Goal: Information Seeking & Learning: Learn about a topic

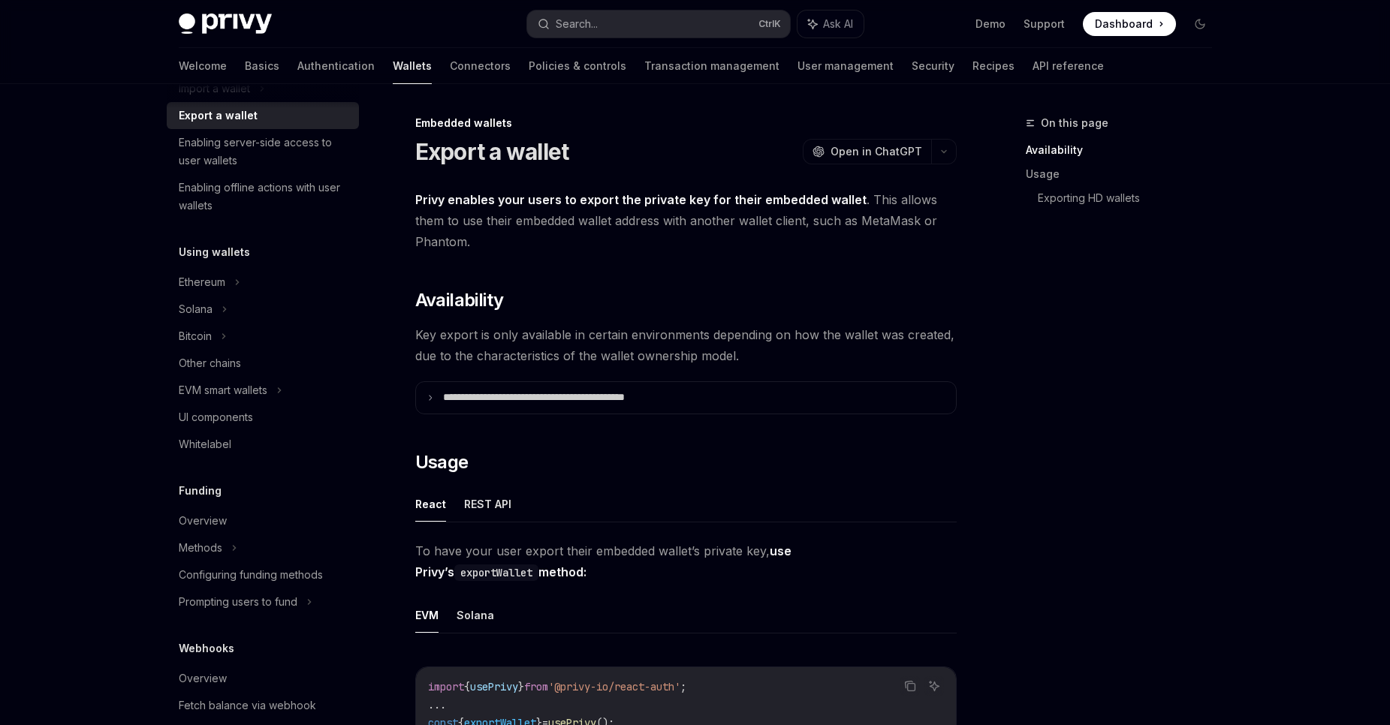
scroll to position [270, 0]
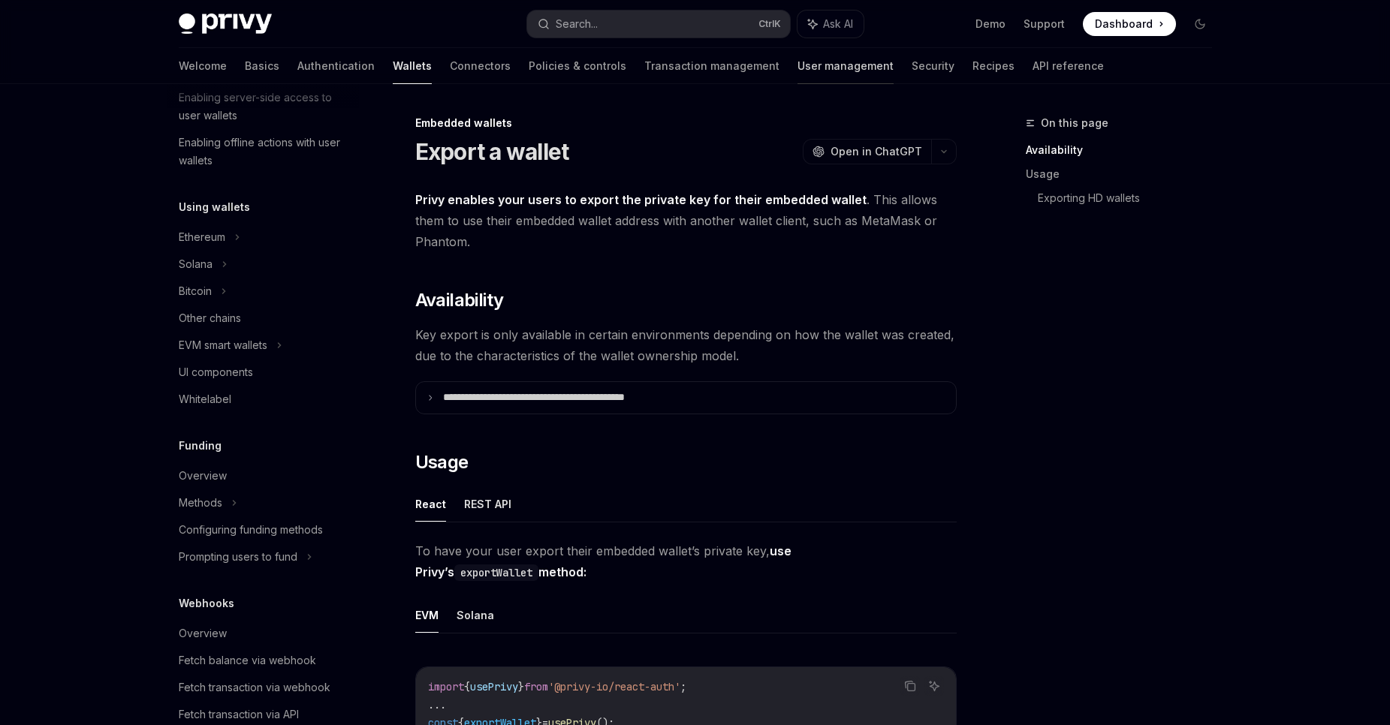
click at [797, 69] on link "User management" at bounding box center [845, 66] width 96 height 36
type textarea "*"
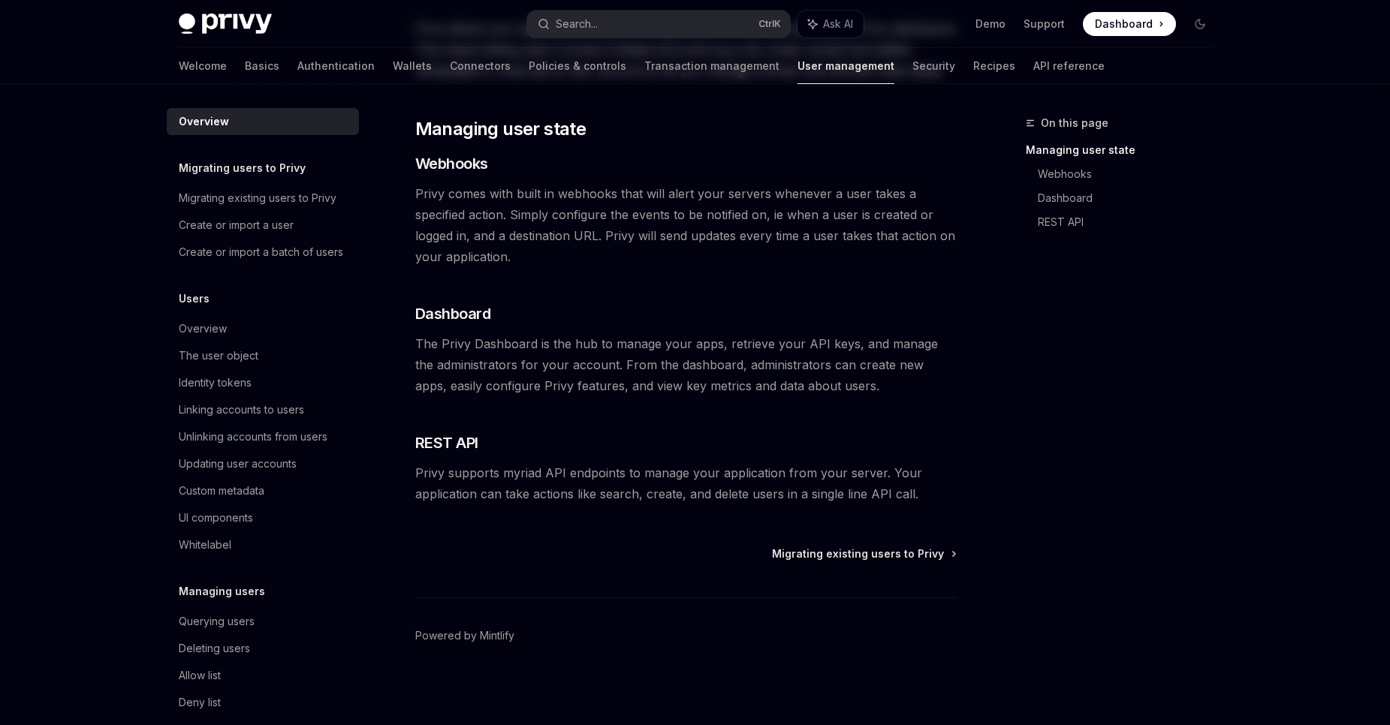
scroll to position [208, 0]
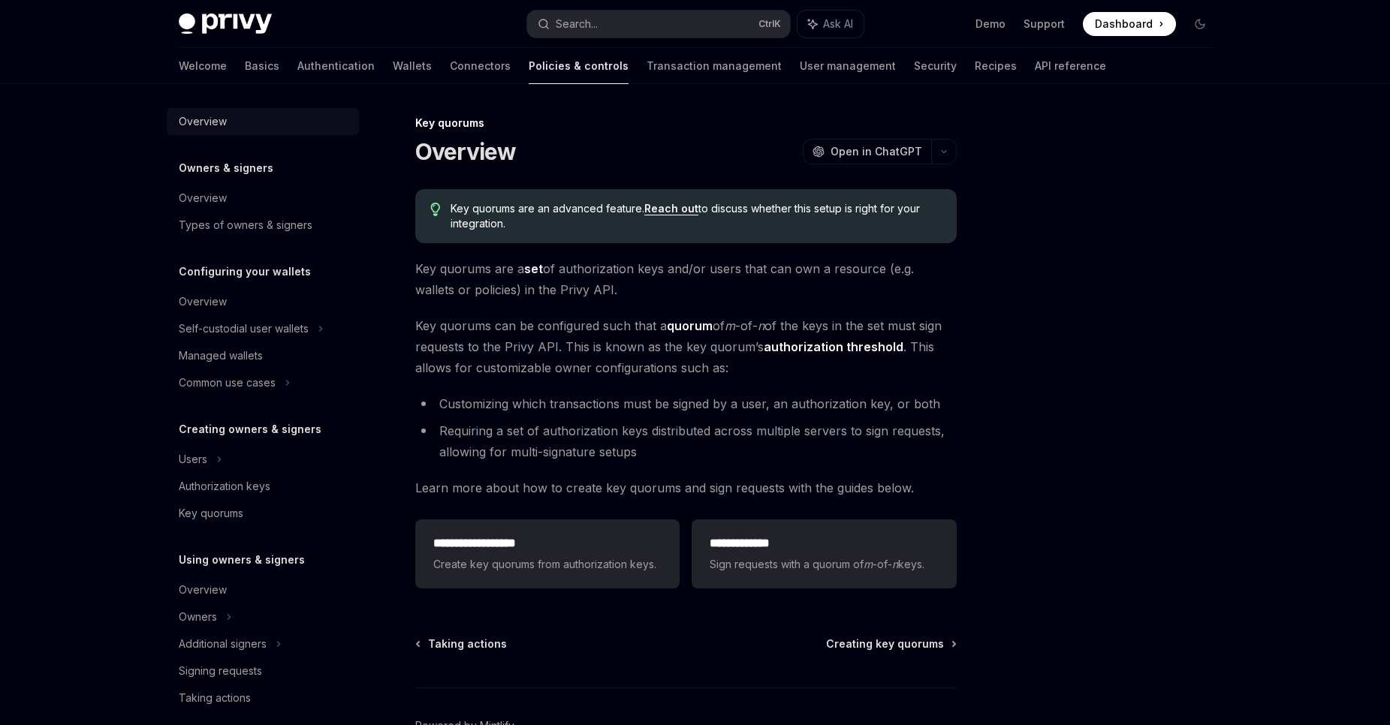
click at [213, 120] on div "Overview" at bounding box center [203, 122] width 48 height 18
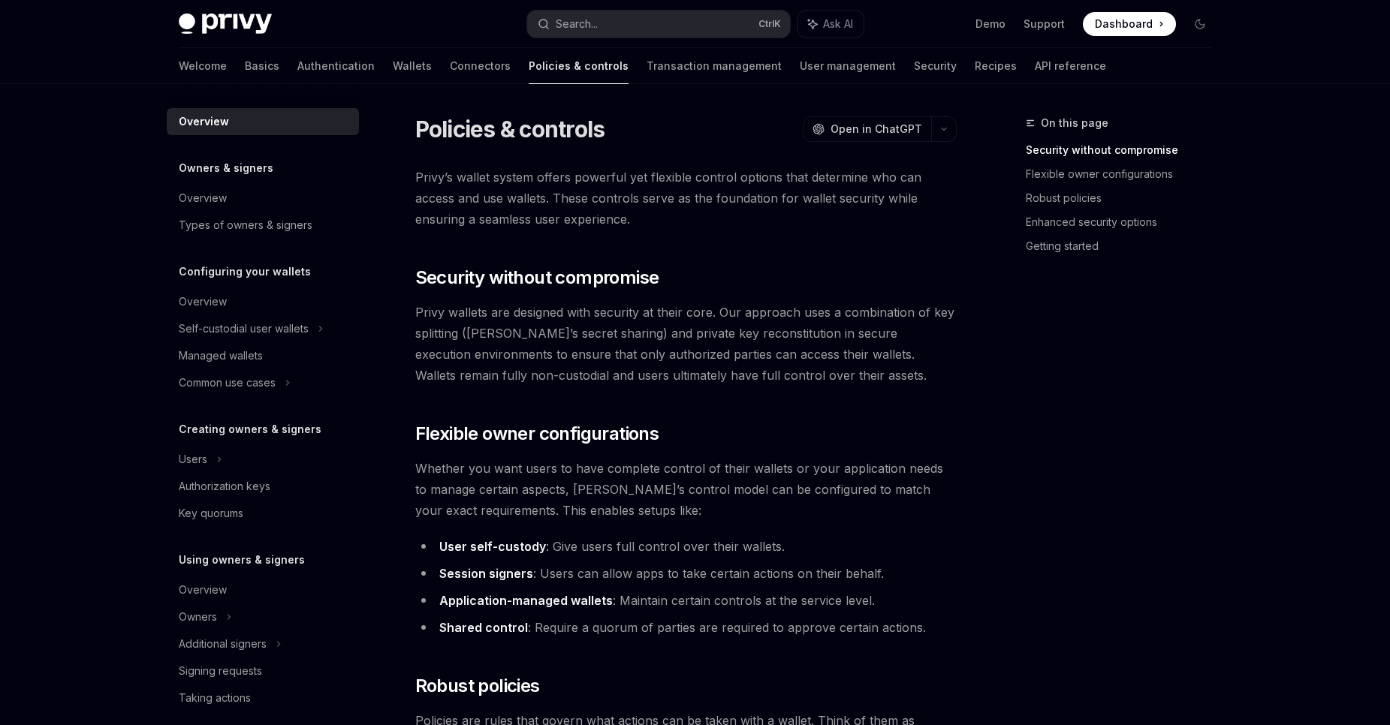
drag, startPoint x: 214, startPoint y: 16, endPoint x: 226, endPoint y: 1, distance: 19.2
click at [393, 72] on link "Wallets" at bounding box center [412, 66] width 39 height 36
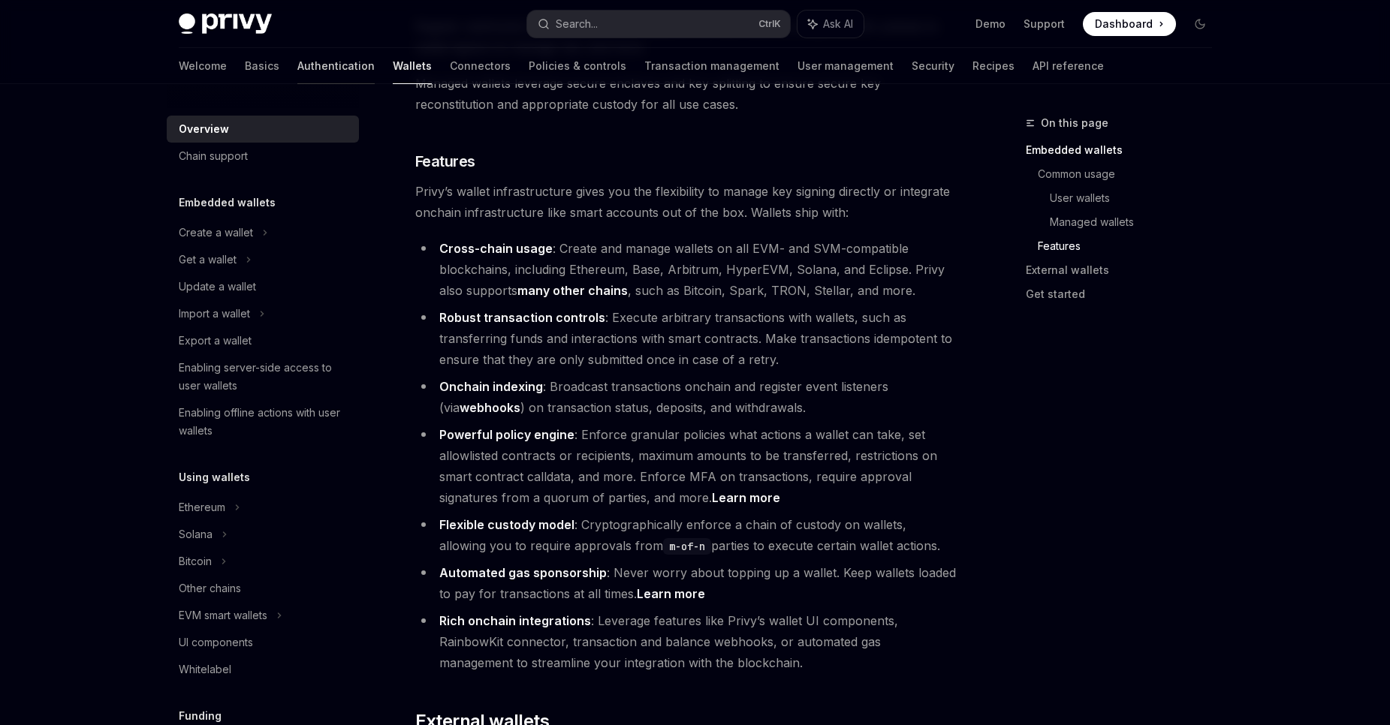
click at [297, 60] on link "Authentication" at bounding box center [335, 66] width 77 height 36
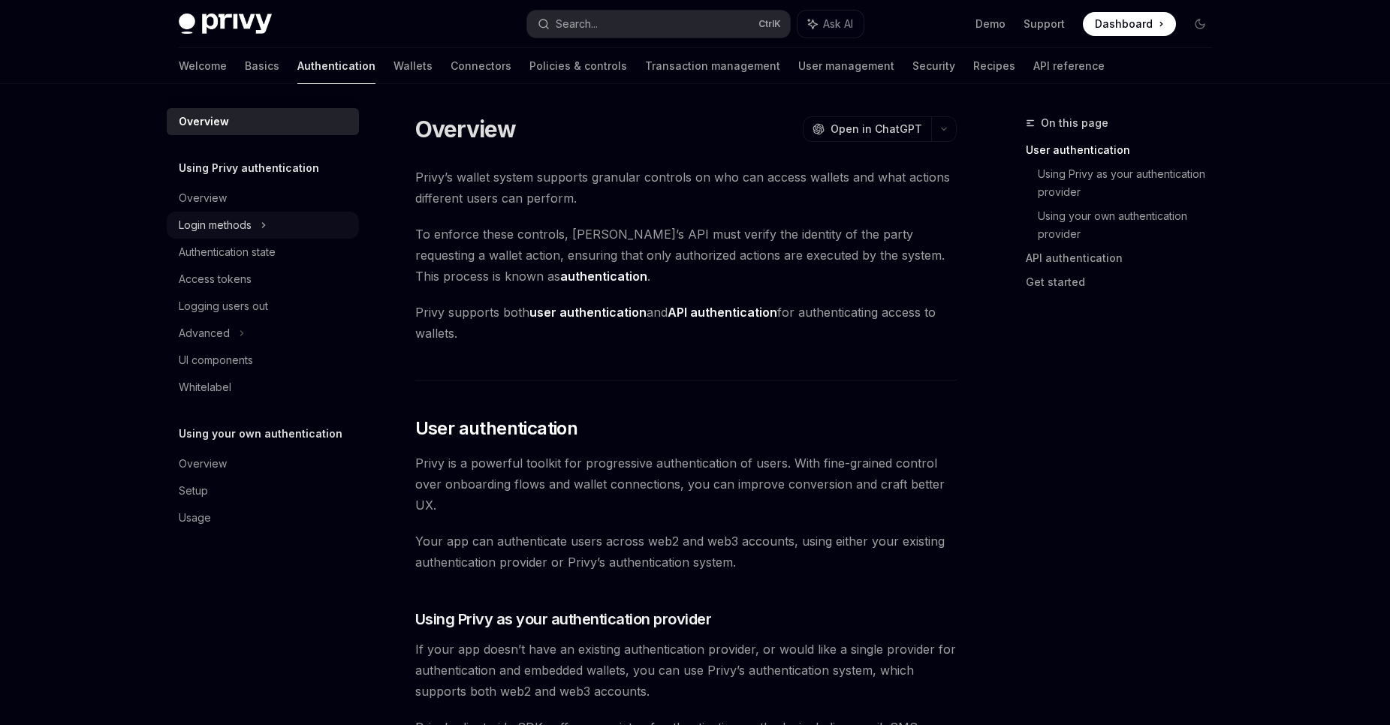
click at [266, 228] on icon at bounding box center [264, 225] width 6 height 18
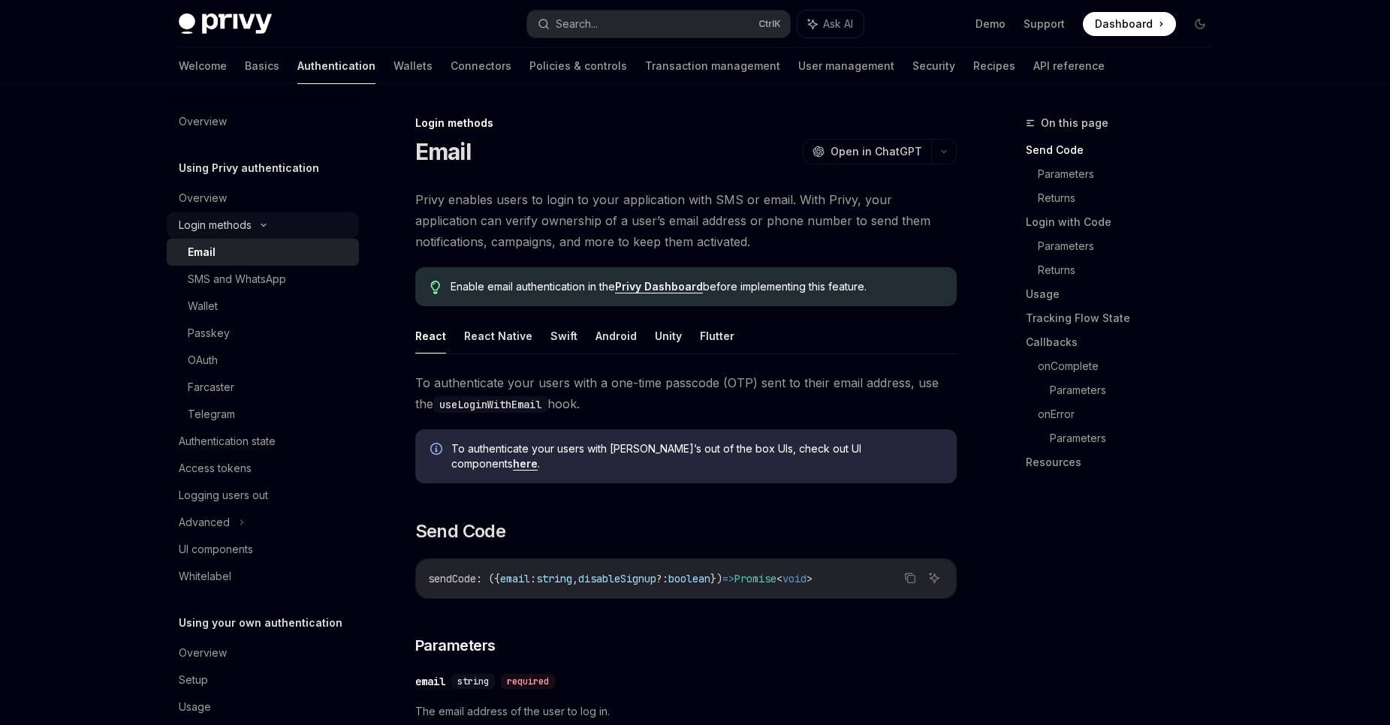
click at [261, 231] on div "Login methods" at bounding box center [263, 225] width 192 height 27
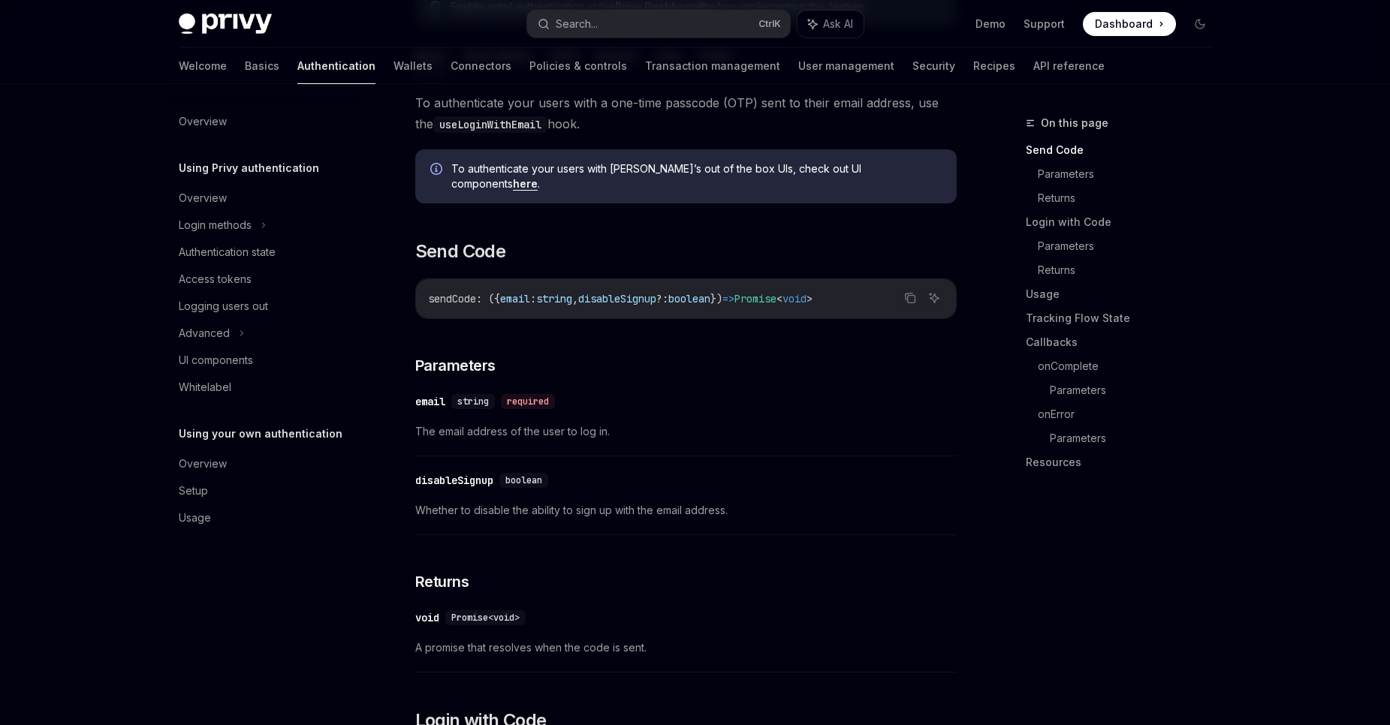
scroll to position [270, 0]
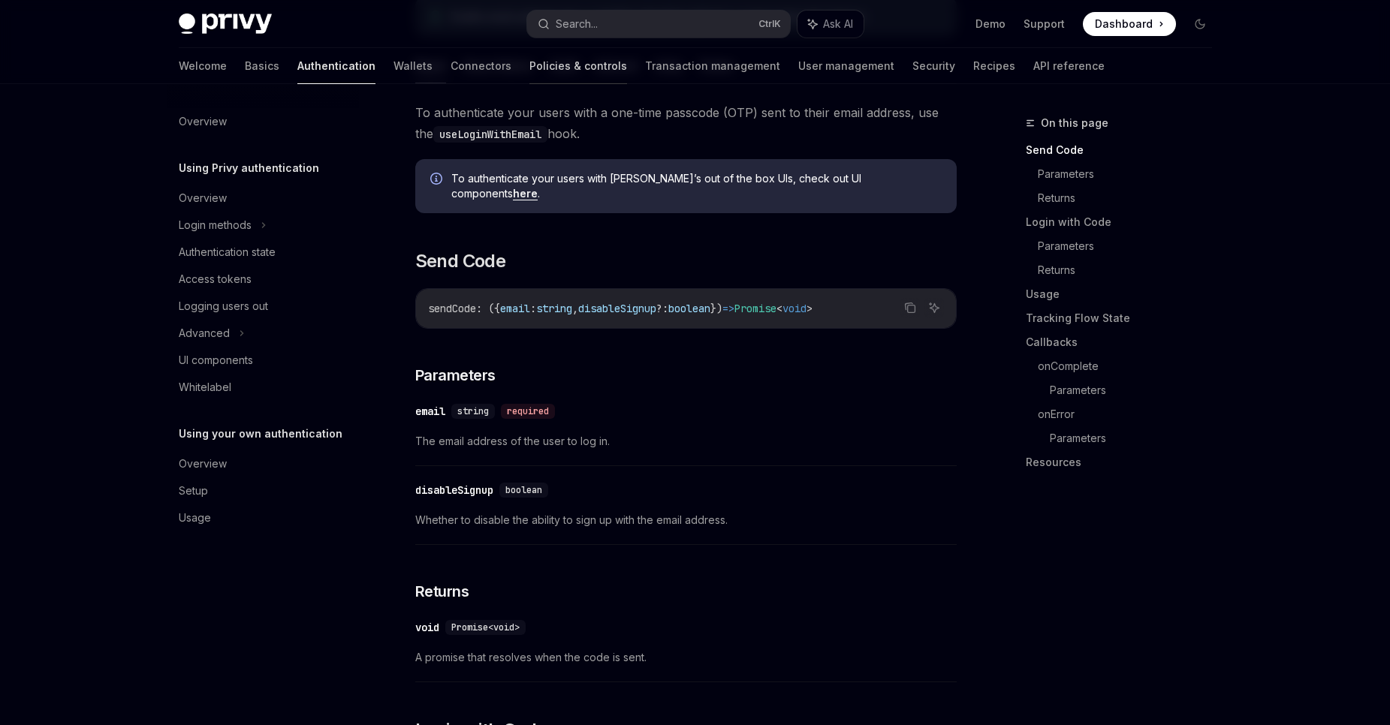
click at [529, 66] on link "Policies & controls" at bounding box center [578, 66] width 98 height 36
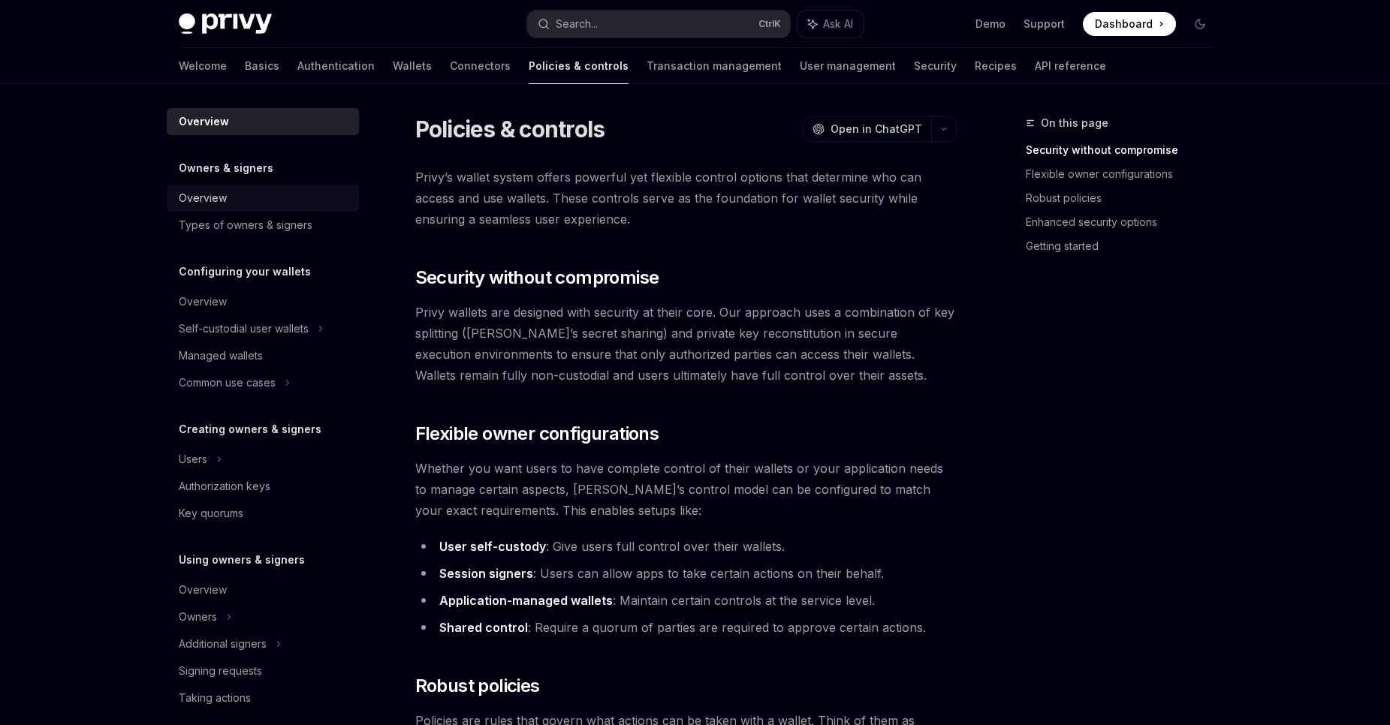
drag, startPoint x: 246, startPoint y: 193, endPoint x: 267, endPoint y: 197, distance: 20.8
click at [247, 193] on div "Overview" at bounding box center [264, 198] width 171 height 18
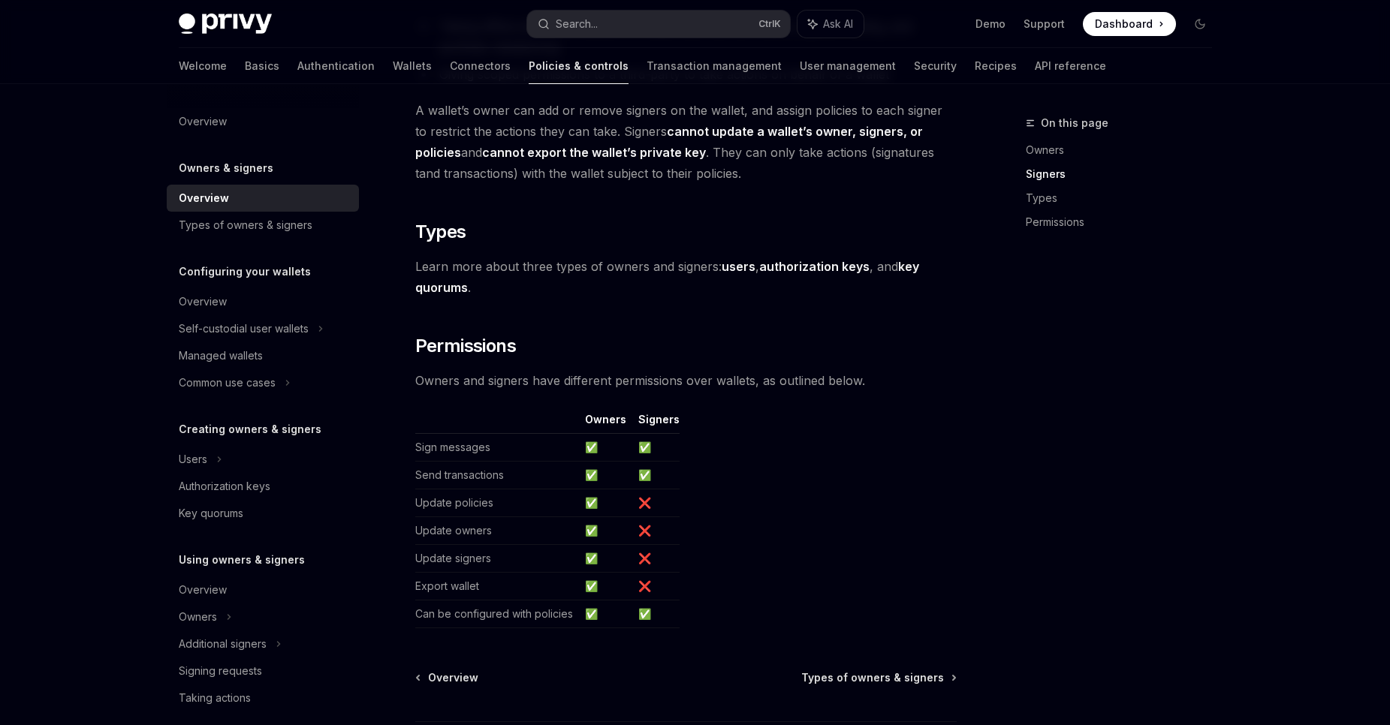
scroll to position [1081, 0]
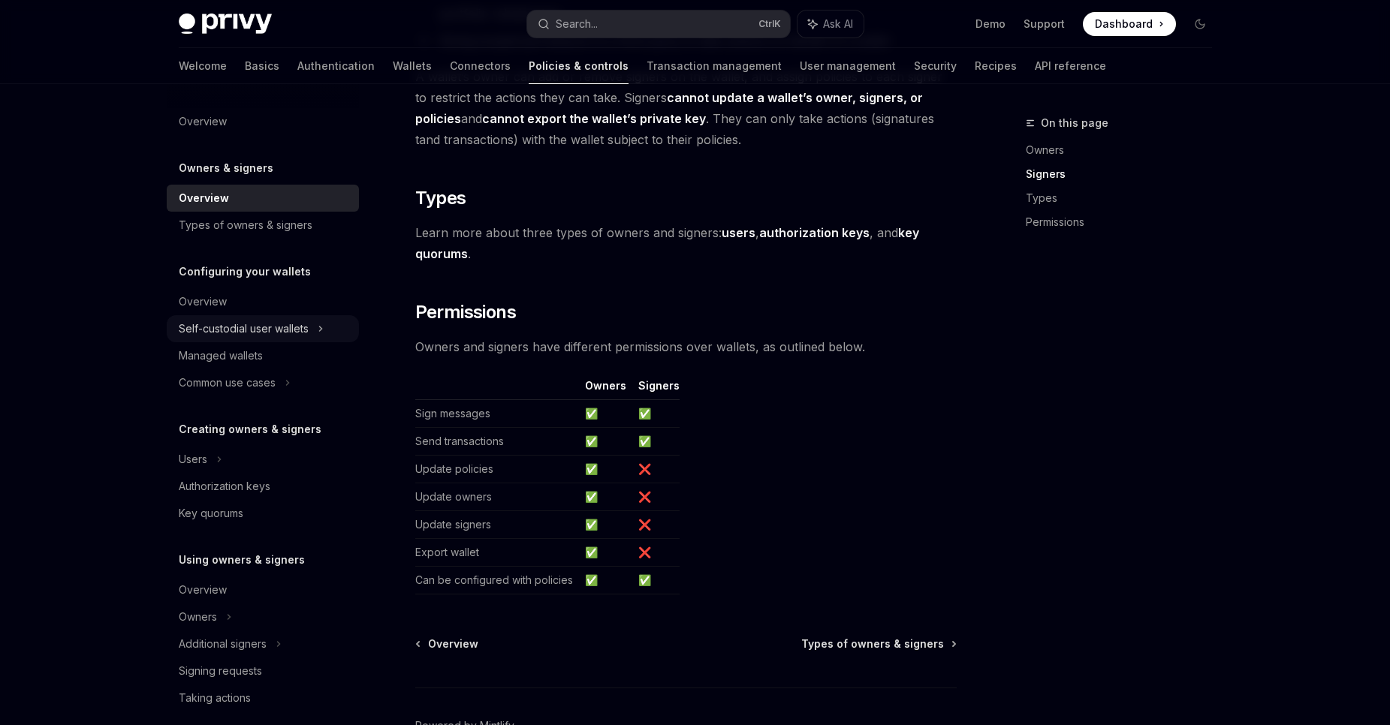
click at [320, 330] on icon at bounding box center [321, 329] width 6 height 18
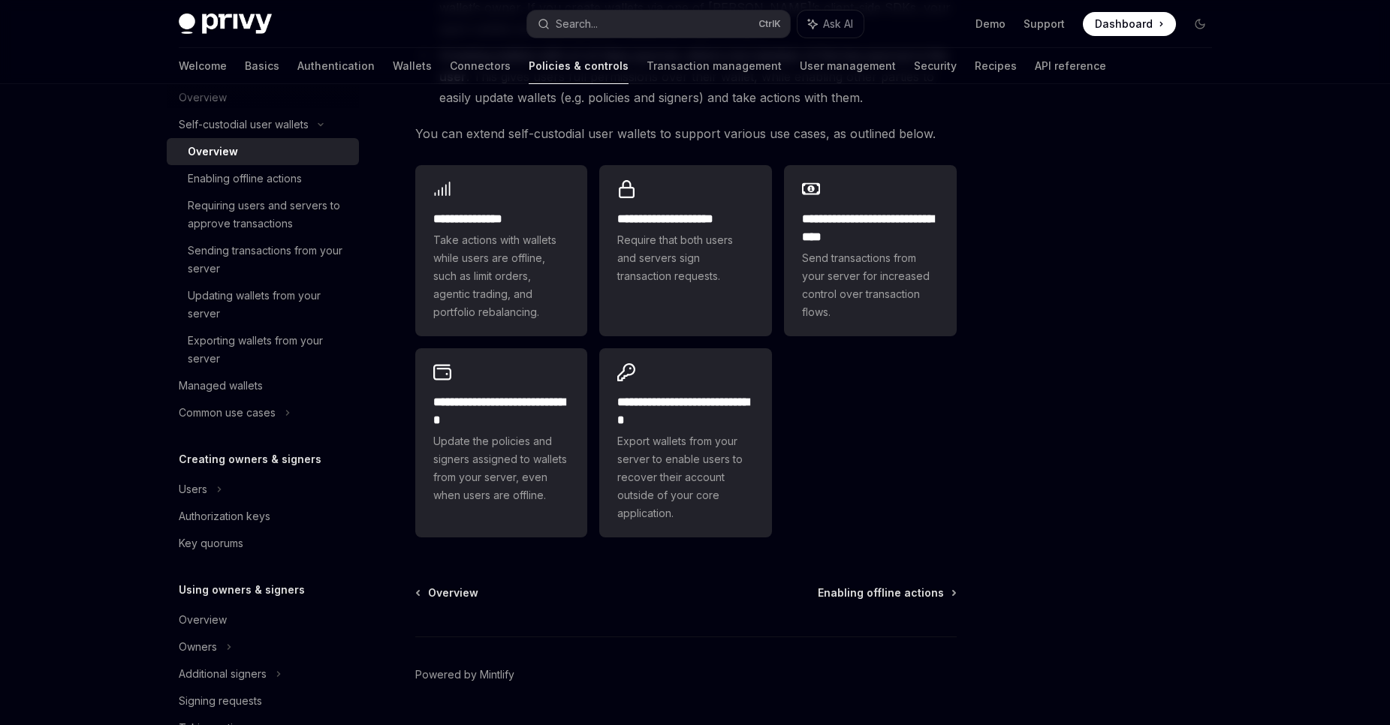
scroll to position [270, 0]
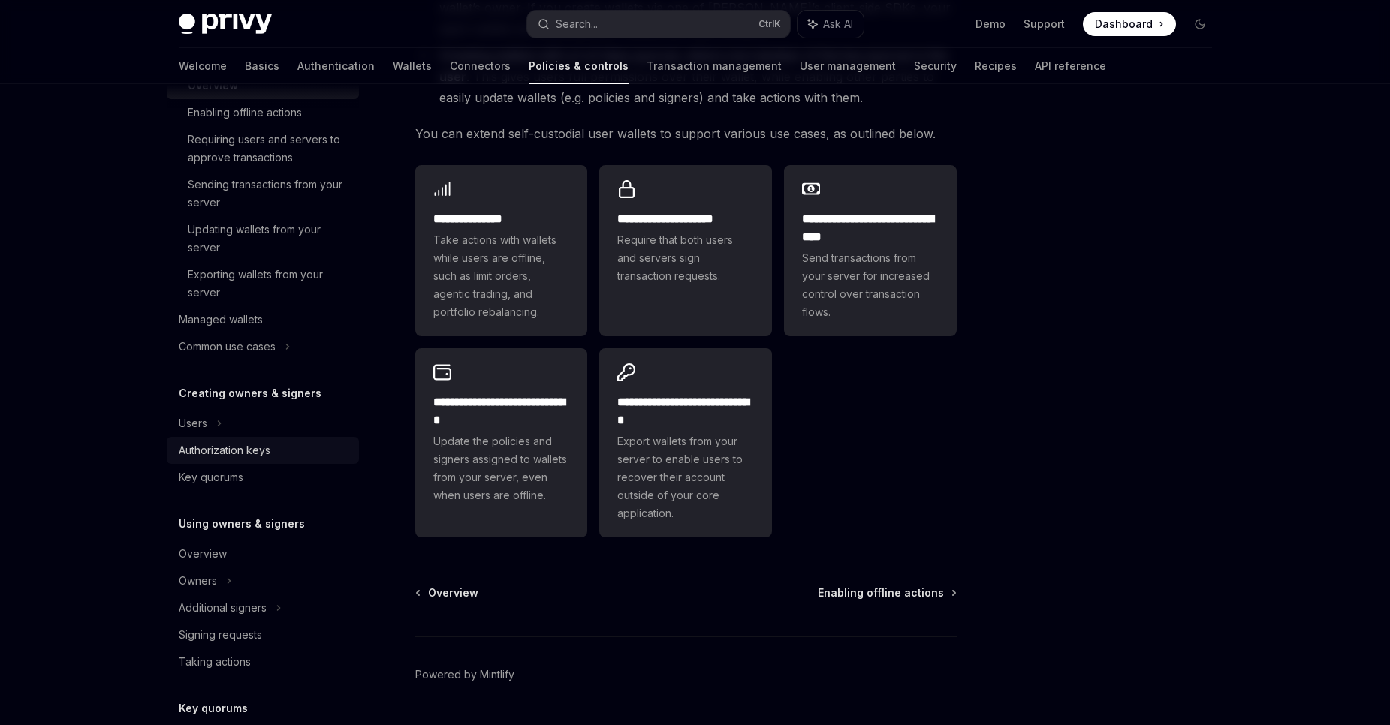
click at [330, 445] on div "Authorization keys" at bounding box center [264, 451] width 171 height 18
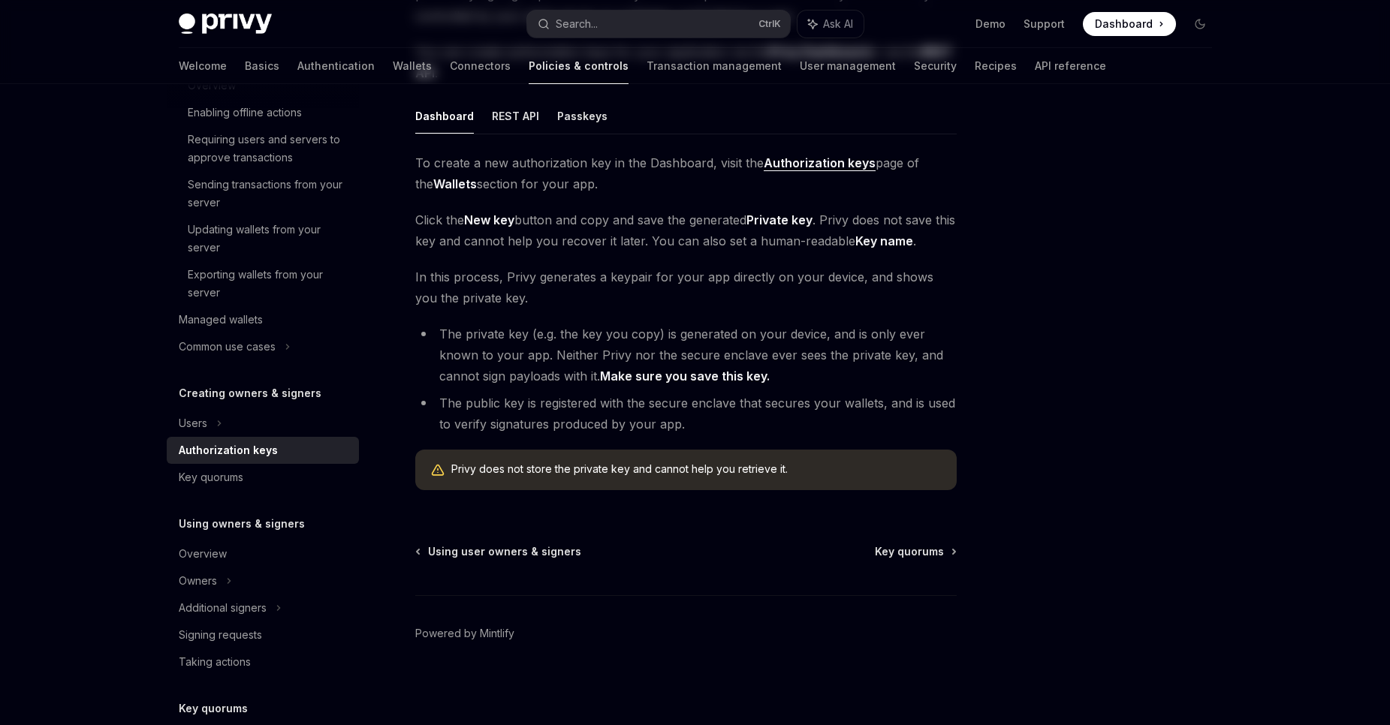
type textarea "*"
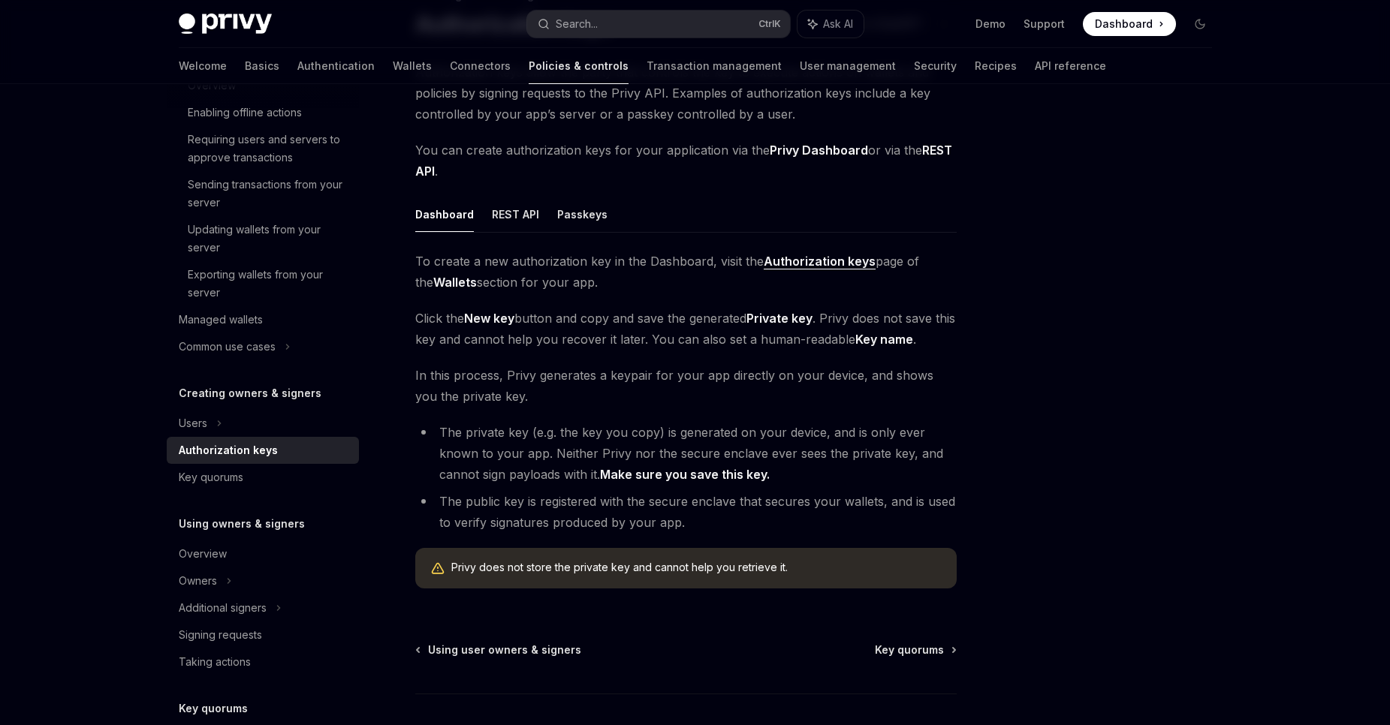
scroll to position [180, 0]
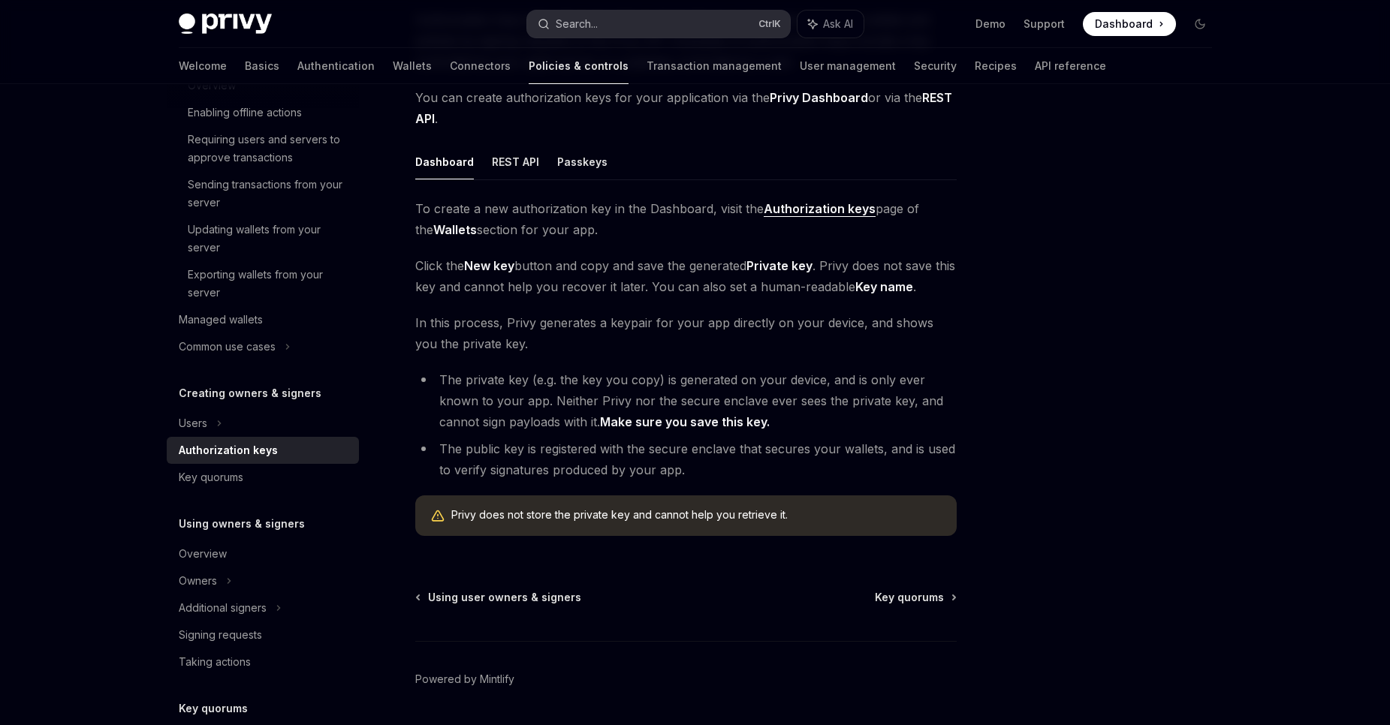
click at [605, 29] on button "Search... Ctrl K" at bounding box center [658, 24] width 263 height 27
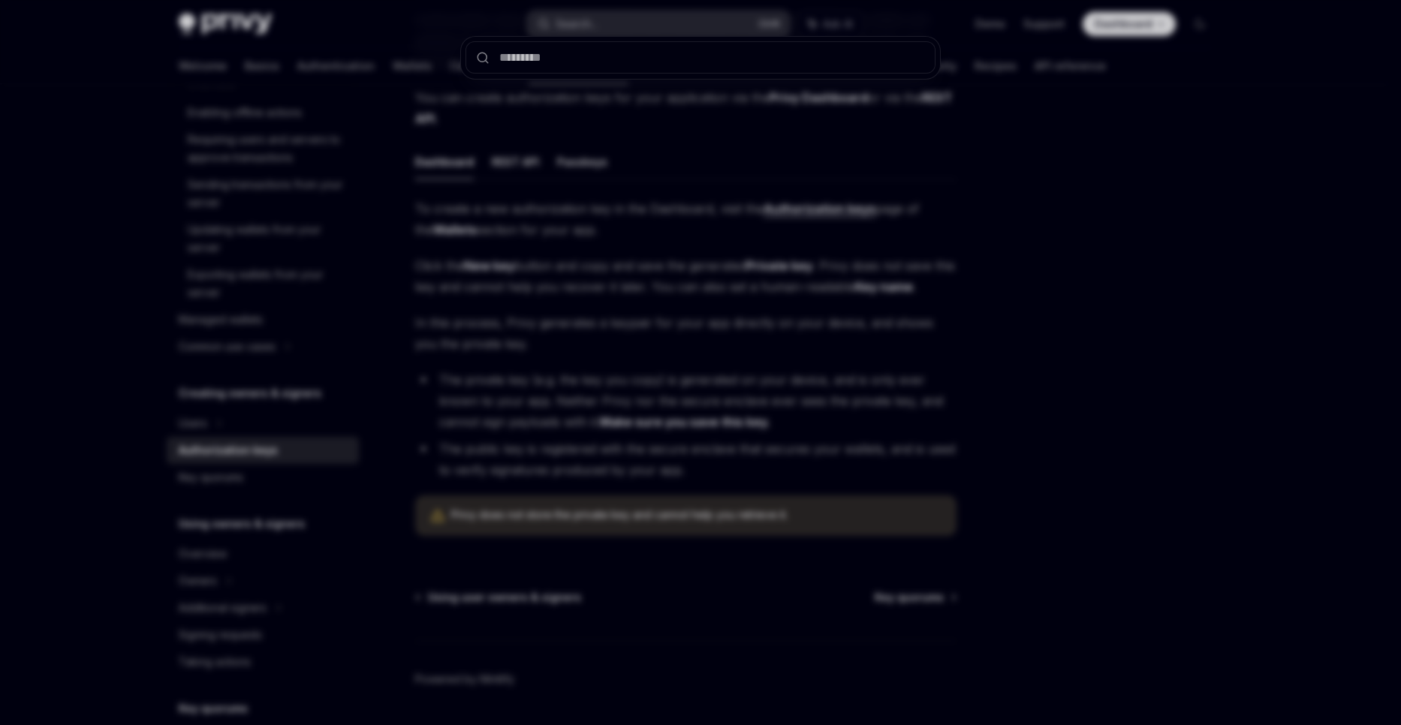
type input "*"
type textarea "*"
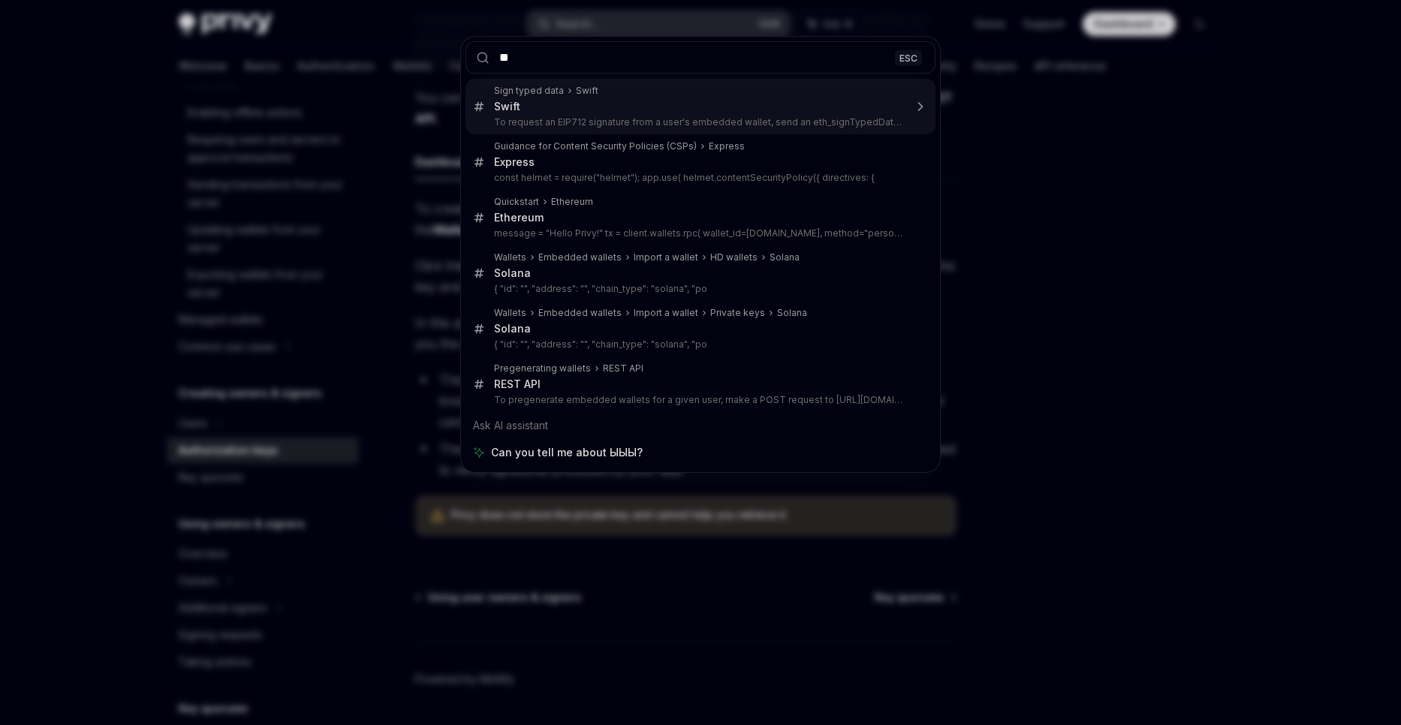
type input "*"
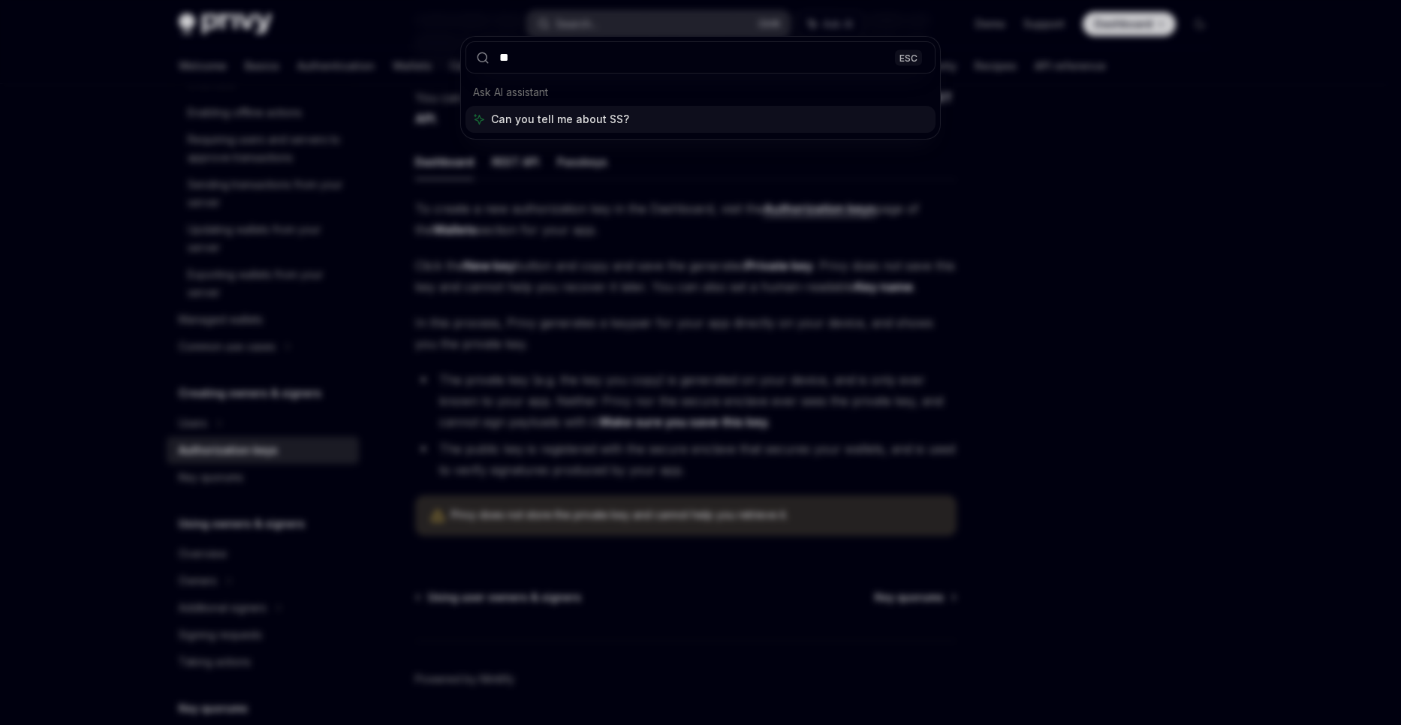
type input "***"
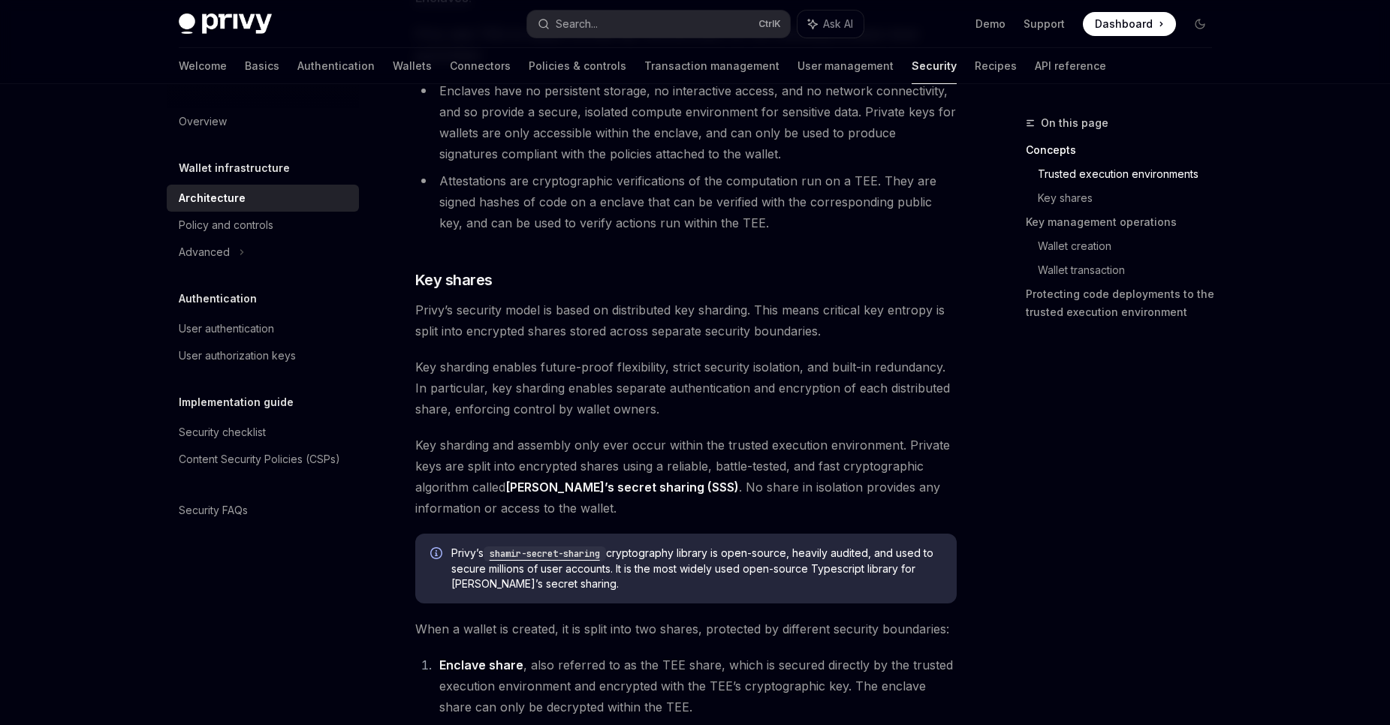
scroll to position [541, 0]
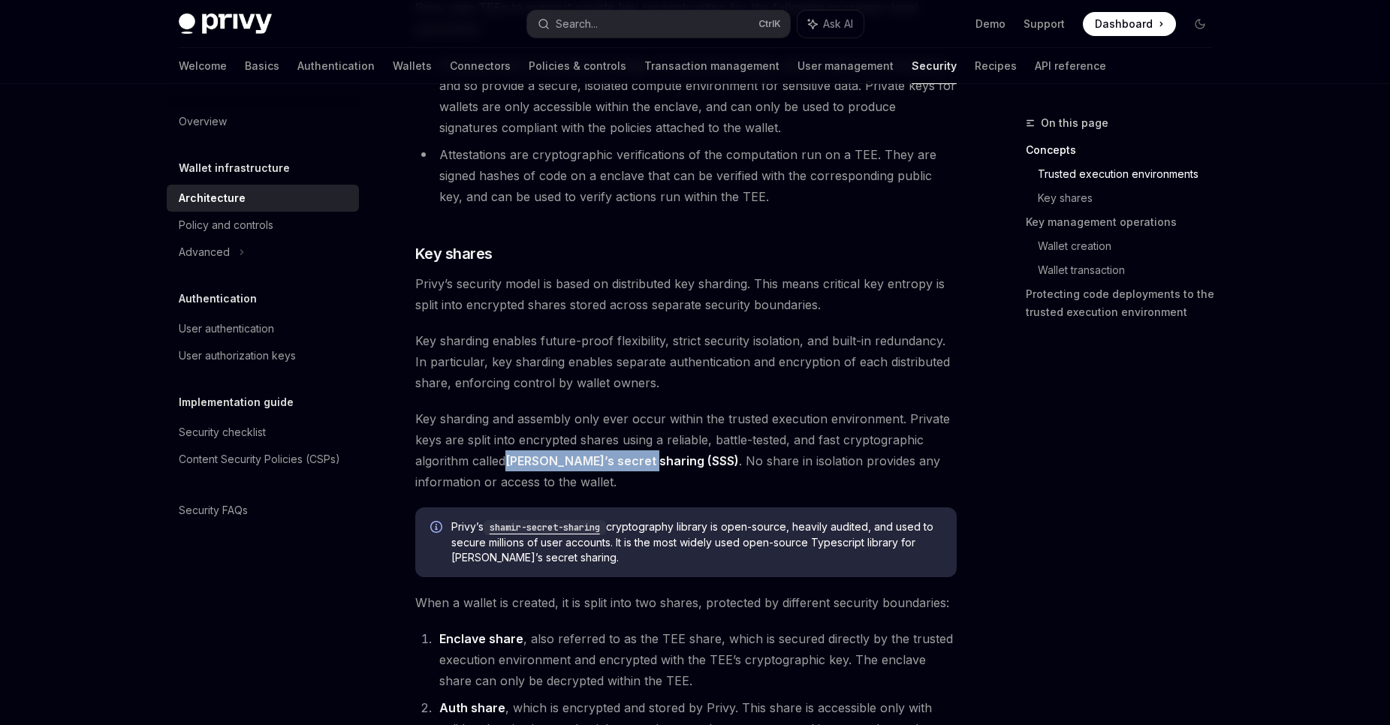
drag, startPoint x: 508, startPoint y: 461, endPoint x: 645, endPoint y: 462, distance: 136.7
click at [645, 462] on span "Key sharding and assembly only ever occur within the trusted execution environm…" at bounding box center [685, 450] width 541 height 84
copy link "Shamir’s secret sharing"
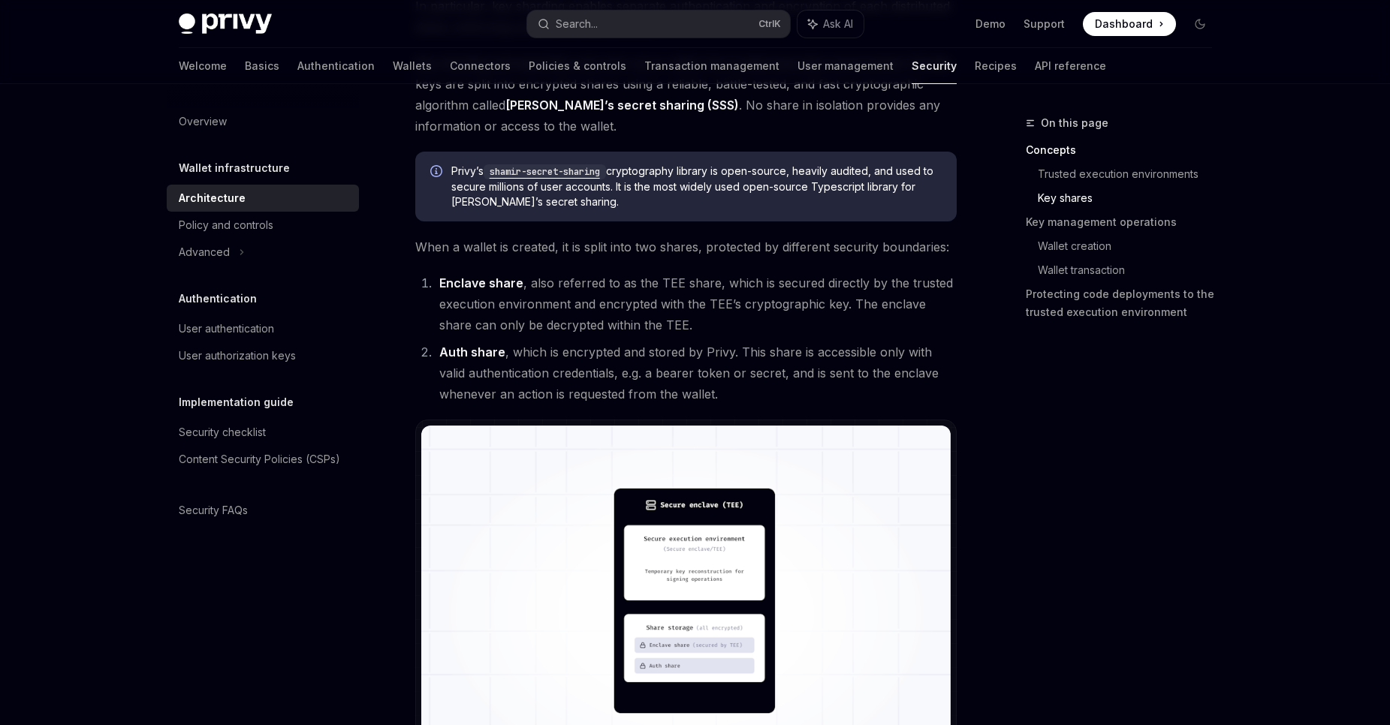
scroll to position [901, 0]
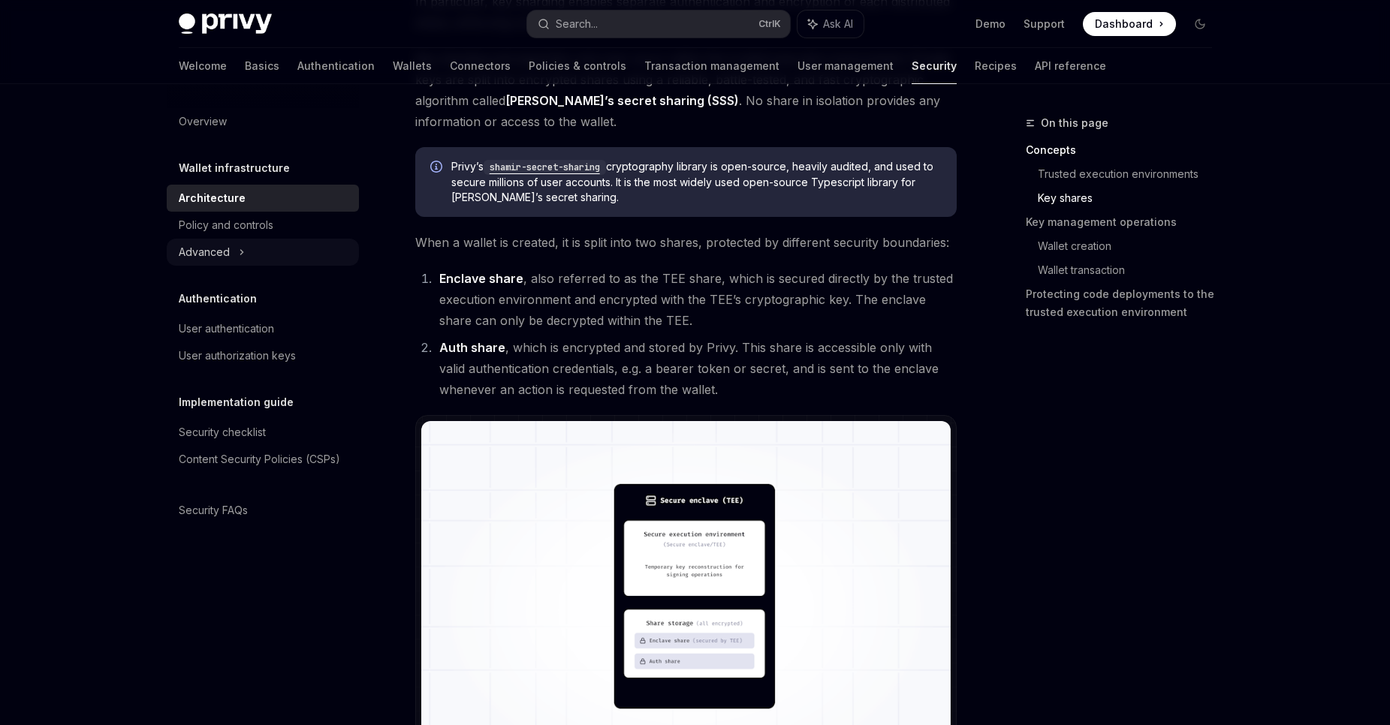
click at [240, 249] on icon at bounding box center [242, 252] width 6 height 18
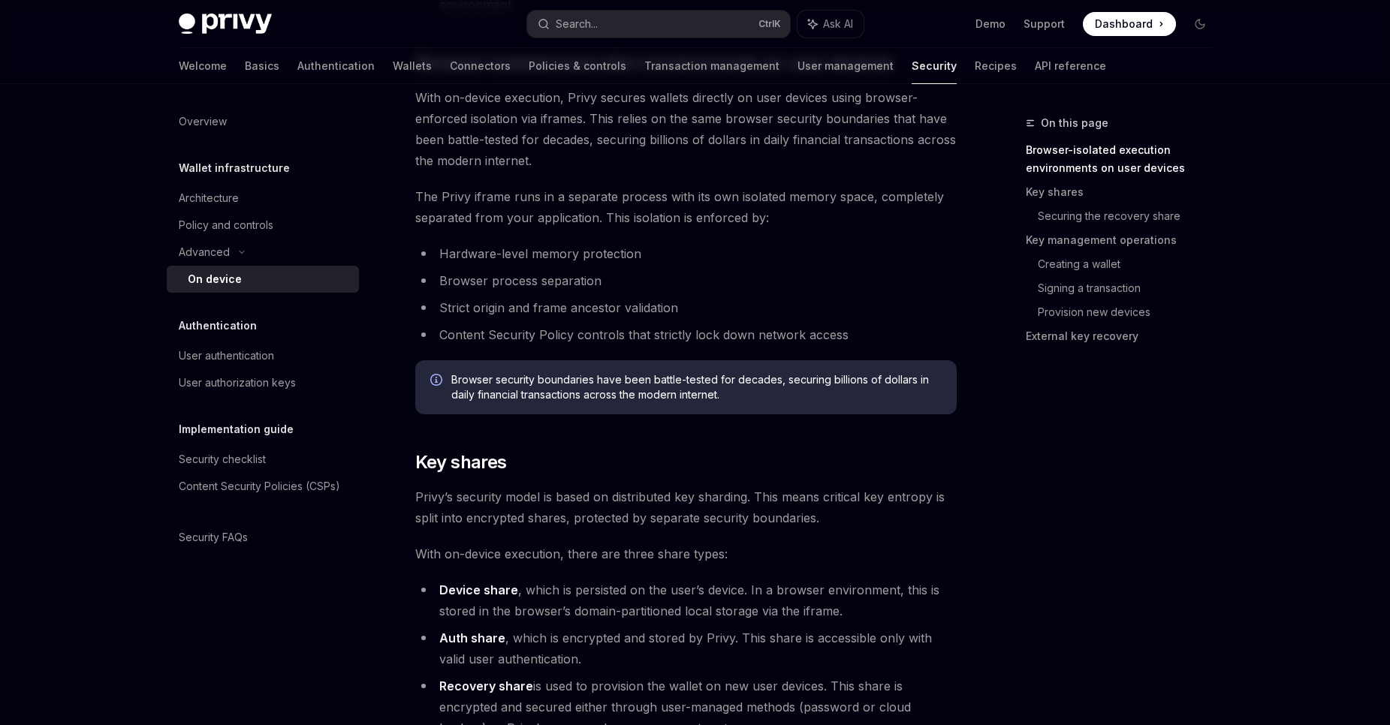
scroll to position [991, 0]
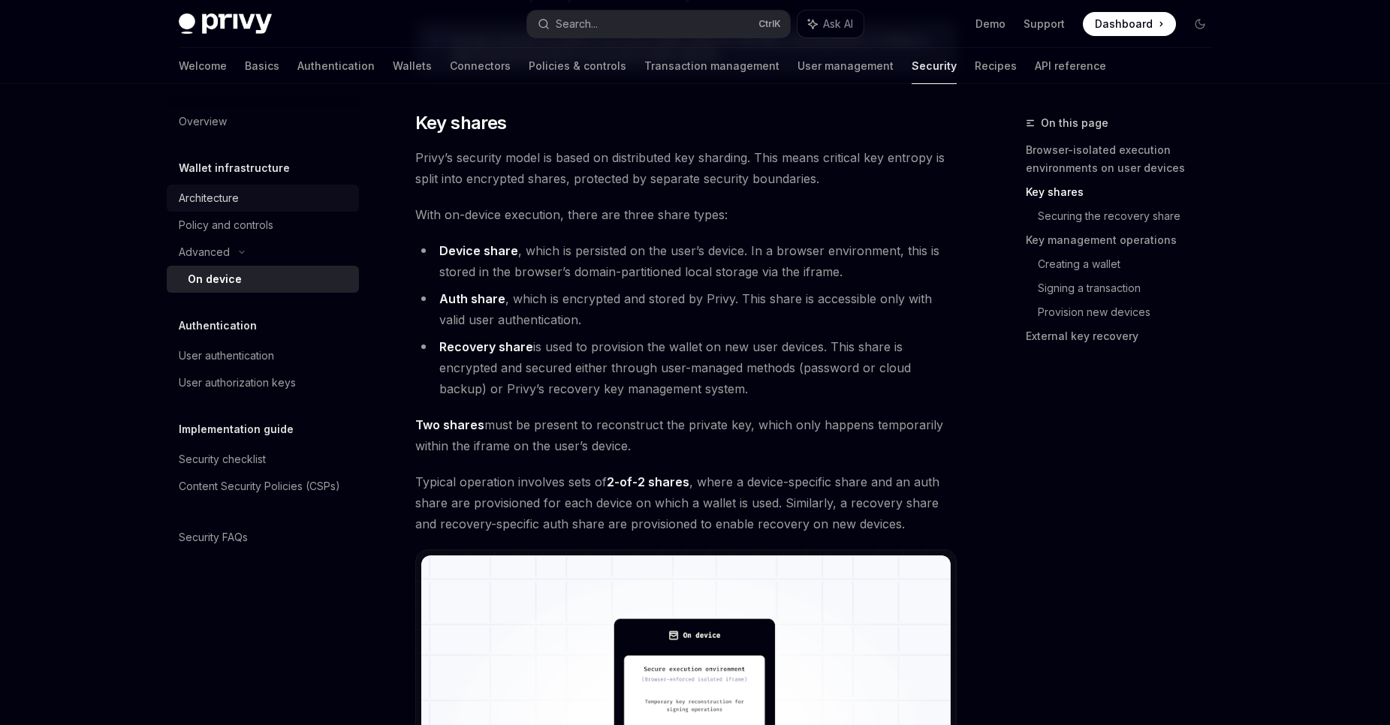
click at [227, 201] on div "Architecture" at bounding box center [209, 198] width 60 height 18
click at [228, 200] on div "Architecture" at bounding box center [209, 198] width 60 height 18
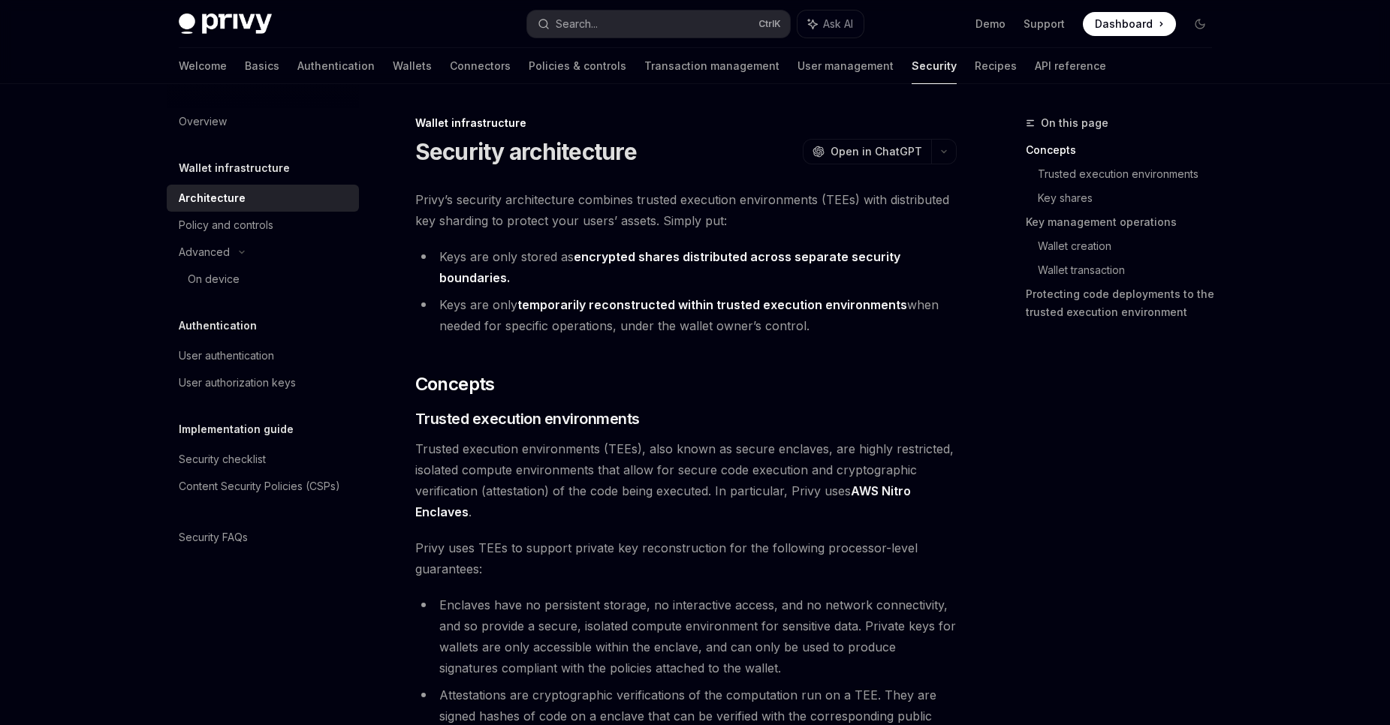
type textarea "*"
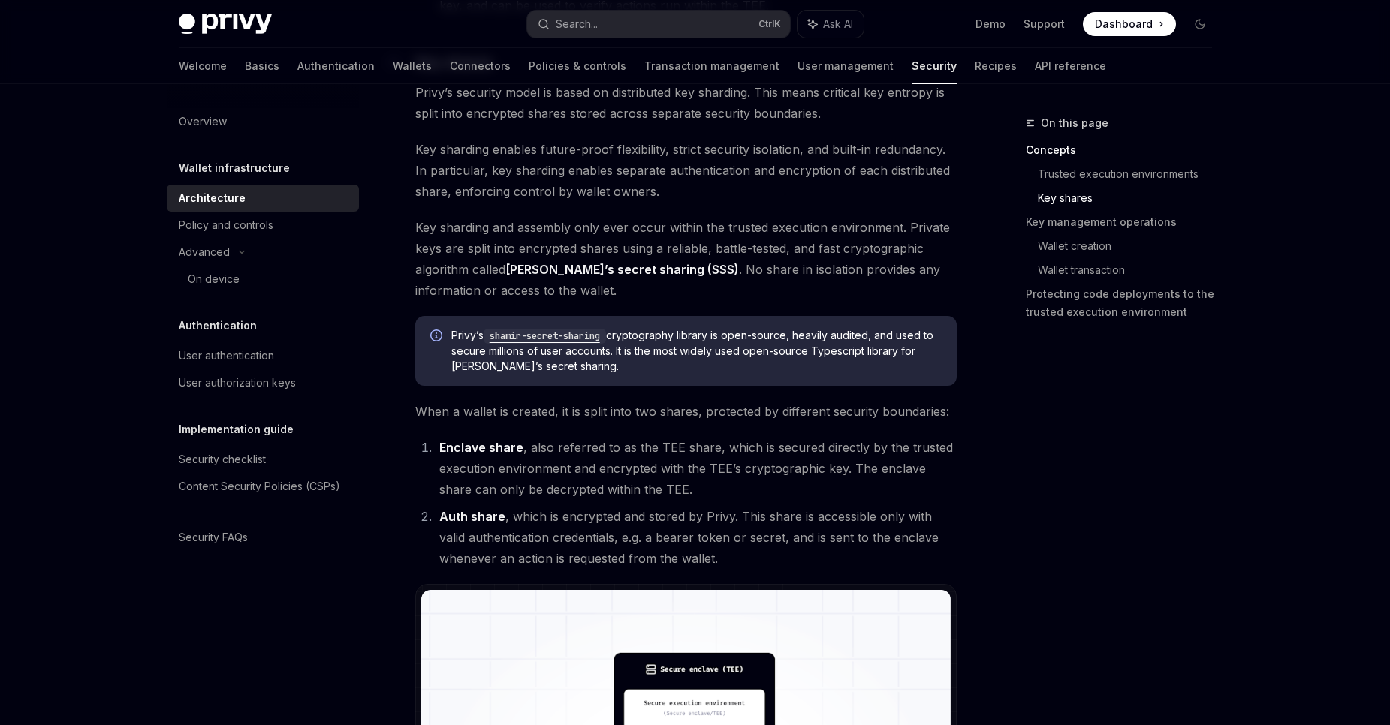
scroll to position [714, 0]
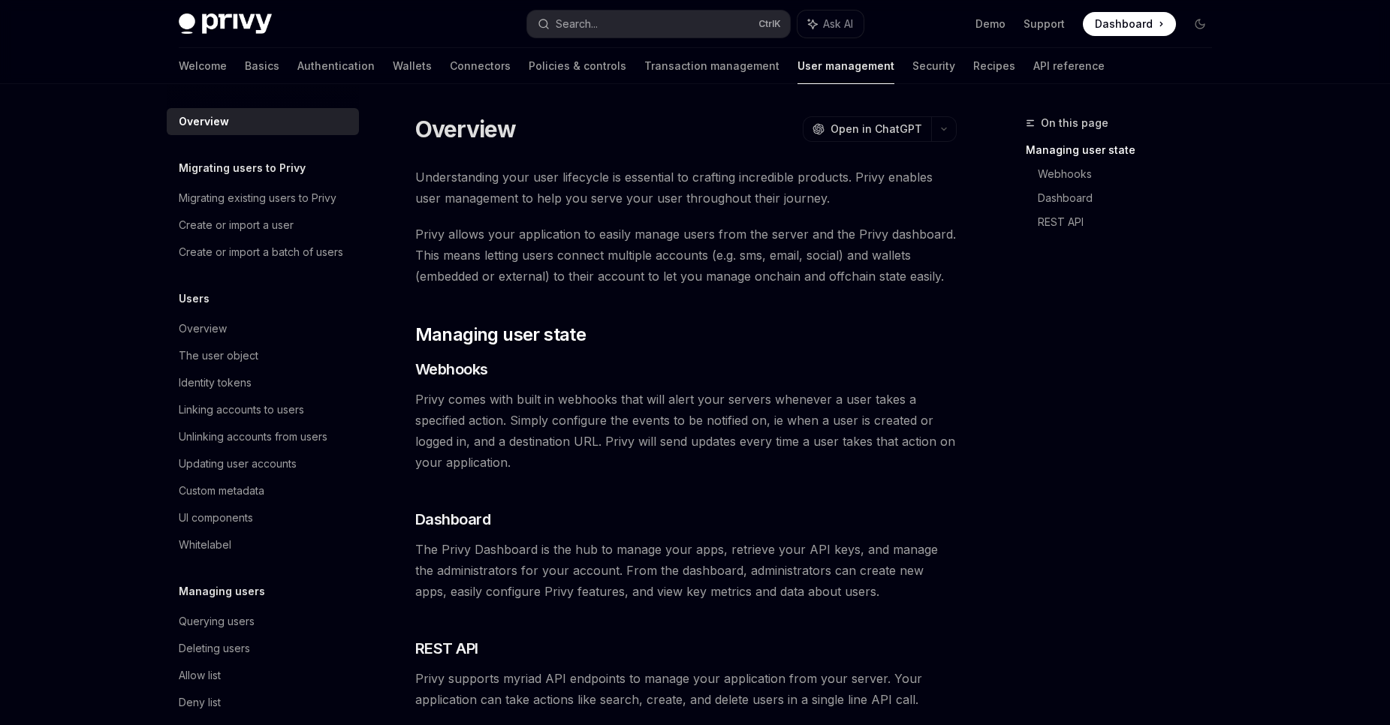
scroll to position [208, 0]
